Goal: Find specific page/section: Find specific page/section

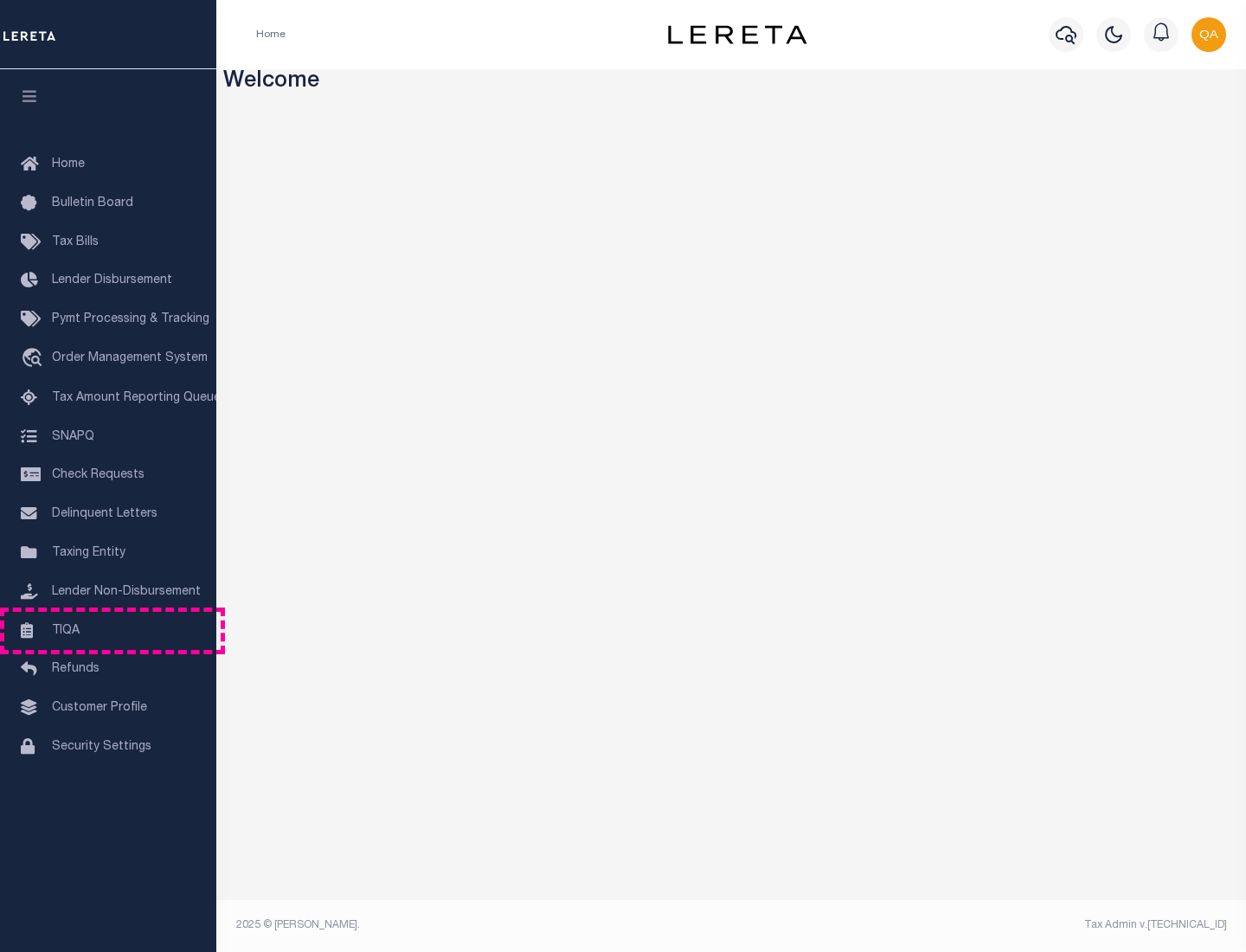
click at [108, 630] on link "TIQA" at bounding box center [108, 631] width 217 height 39
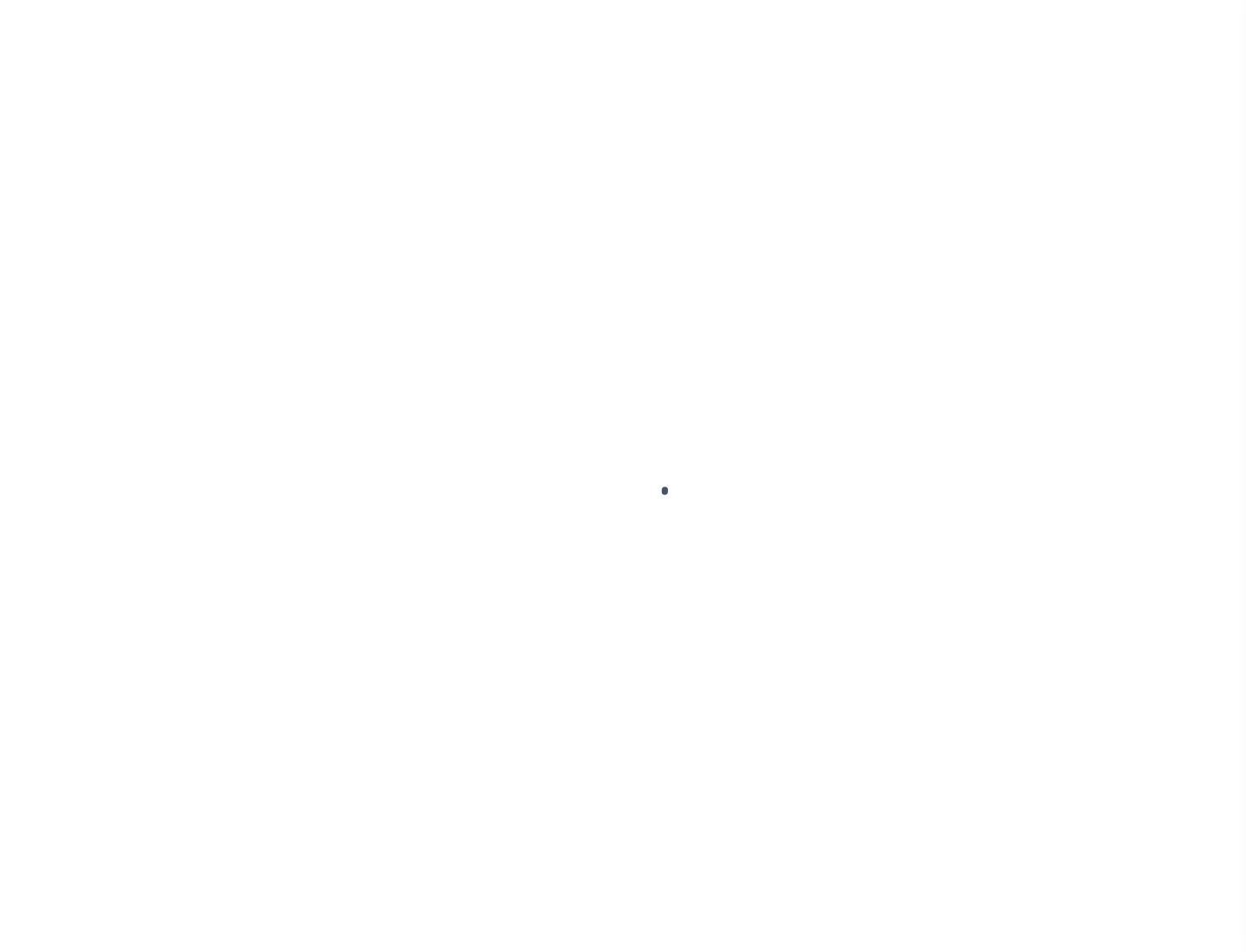
select select "200"
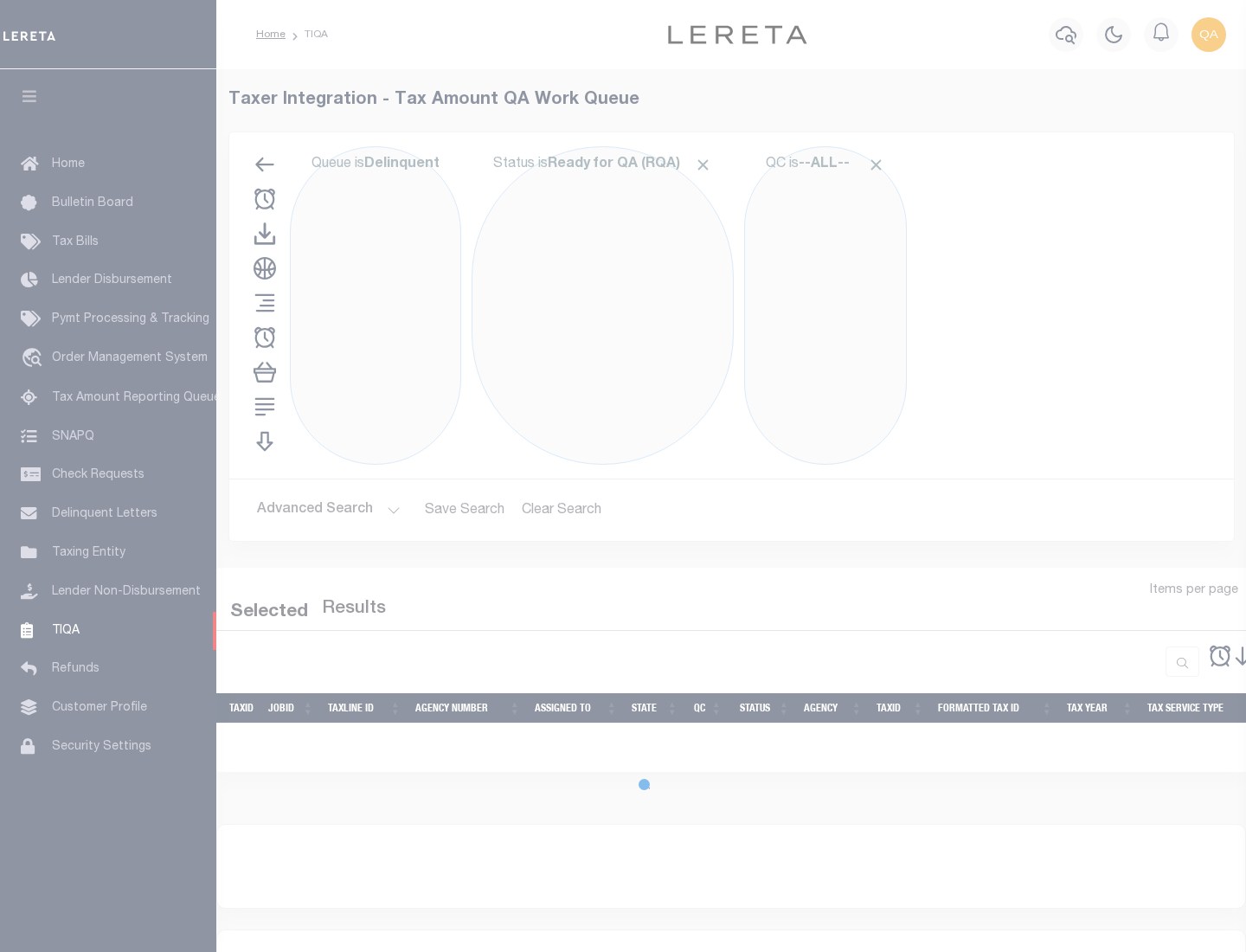
select select "200"
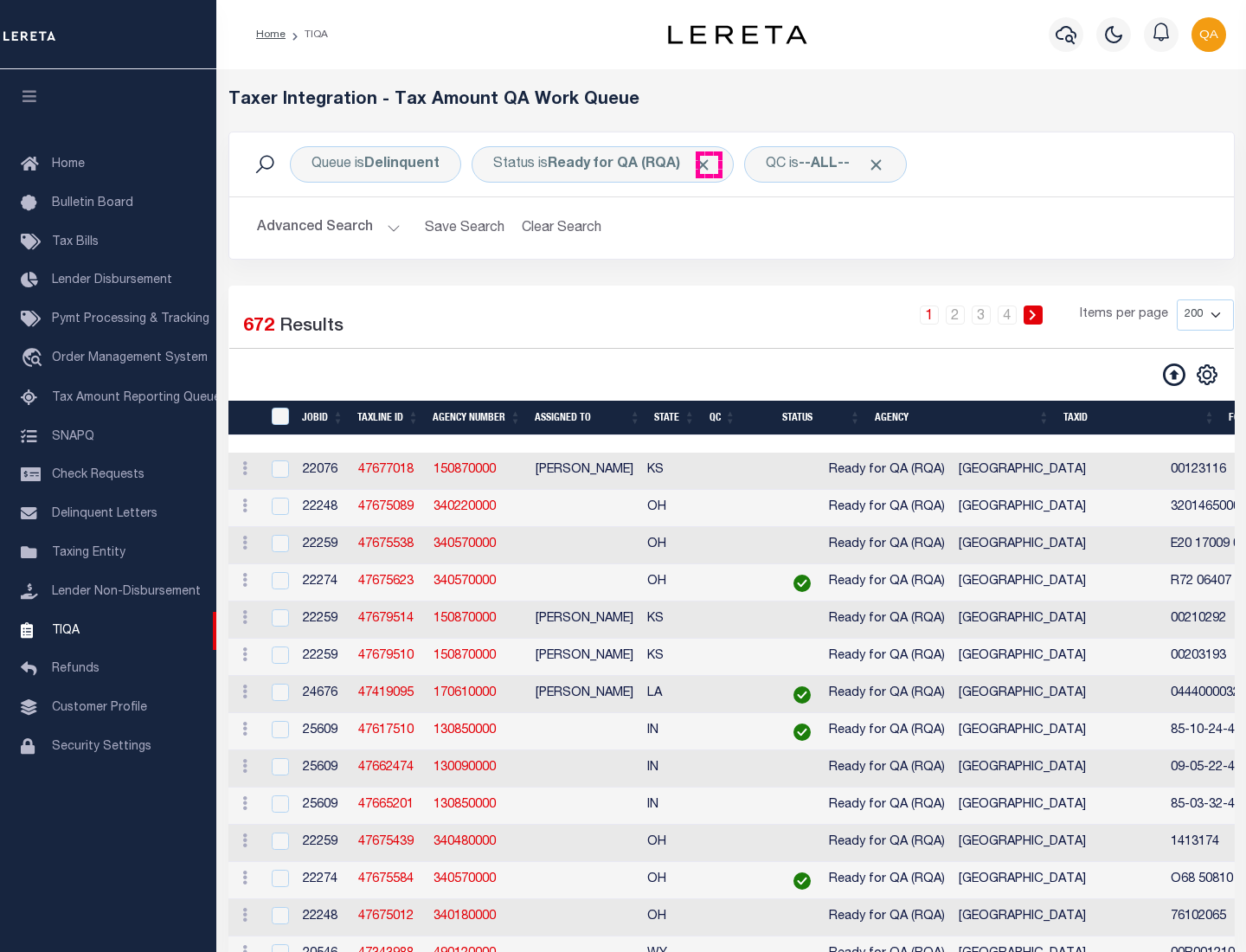
click at [709, 164] on span "Click to Remove" at bounding box center [702, 164] width 18 height 18
